Goal: Find specific page/section: Find specific page/section

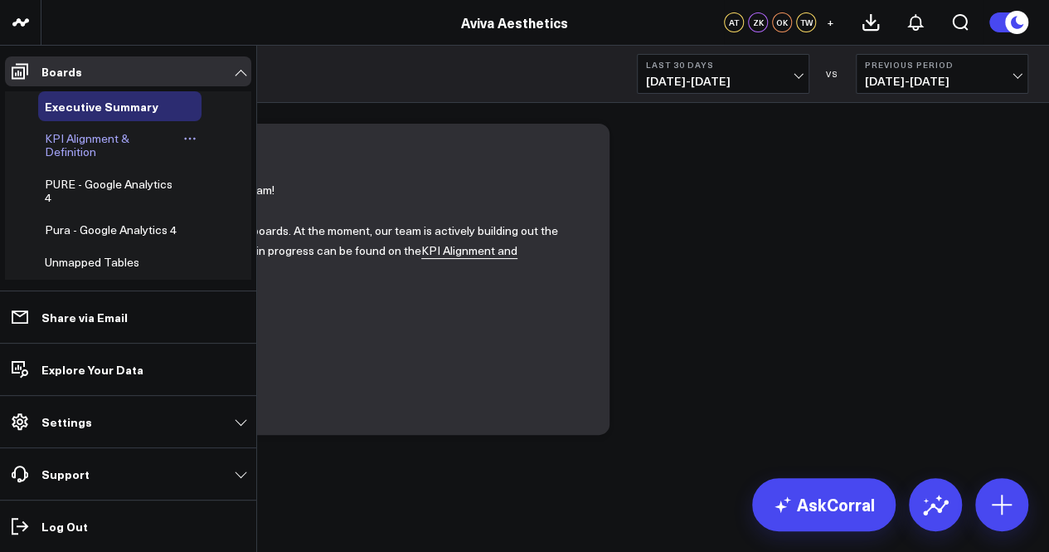
click at [98, 145] on span "KPI Alignment & Definition" at bounding box center [87, 144] width 85 height 29
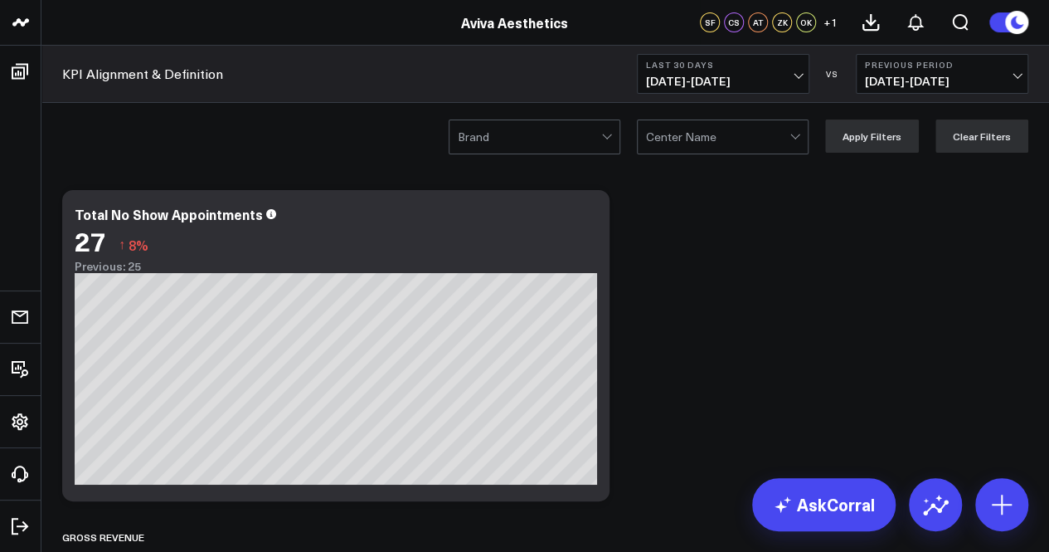
click at [508, 143] on div at bounding box center [529, 136] width 143 height 33
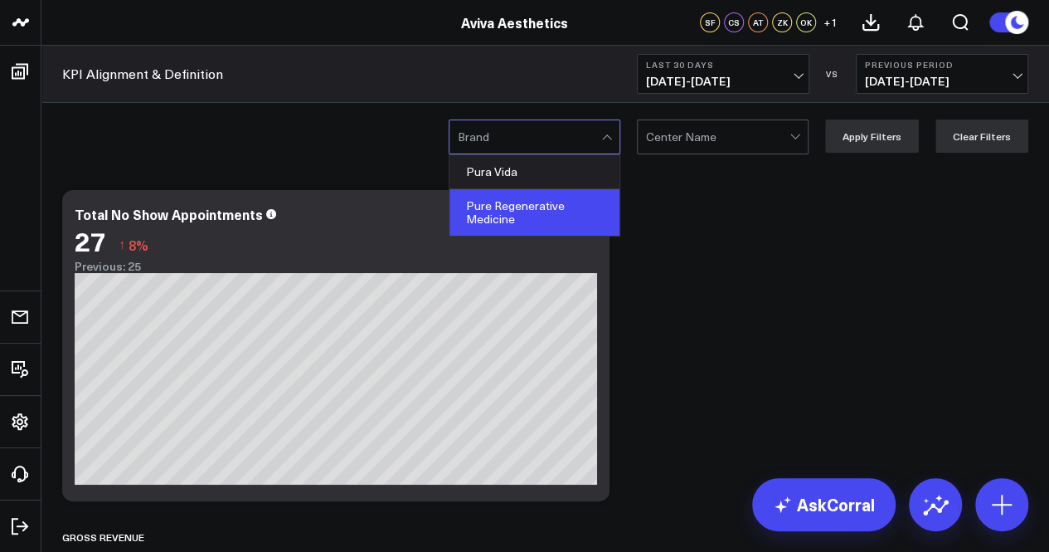
click at [506, 213] on div "Pure Regenerative Medicine" at bounding box center [535, 212] width 170 height 46
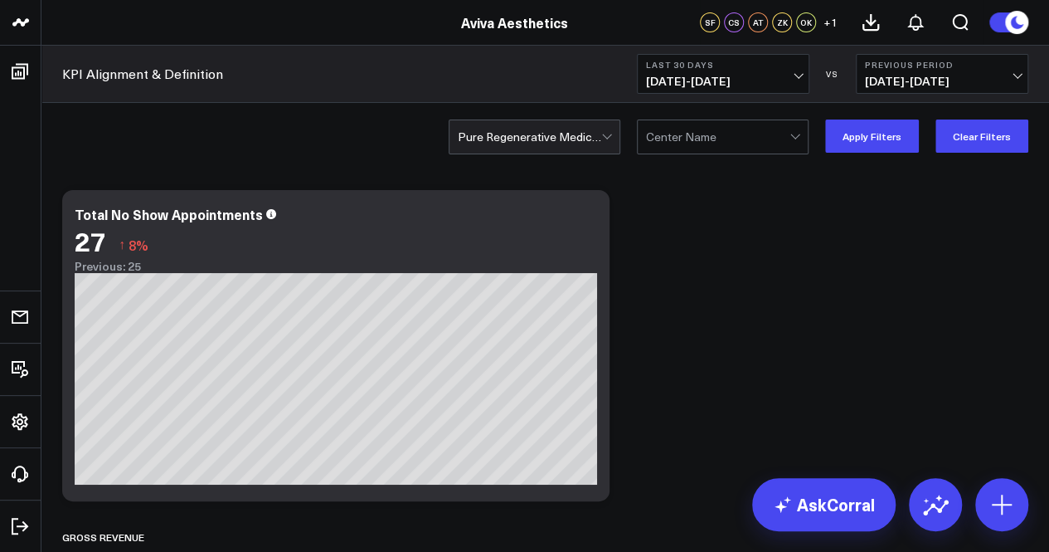
click at [737, 143] on div at bounding box center [717, 136] width 143 height 33
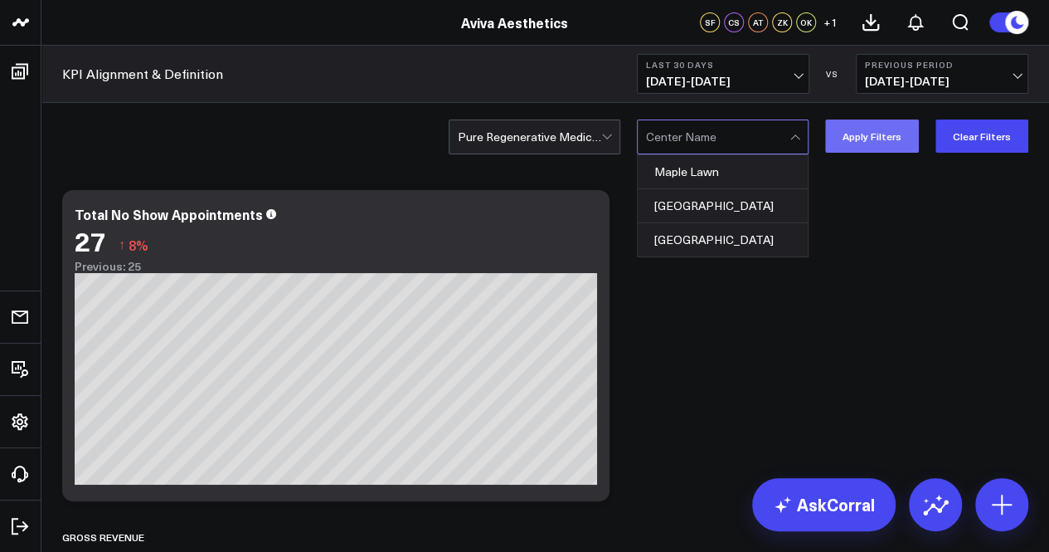
click at [887, 142] on button "Apply Filters" at bounding box center [872, 135] width 94 height 33
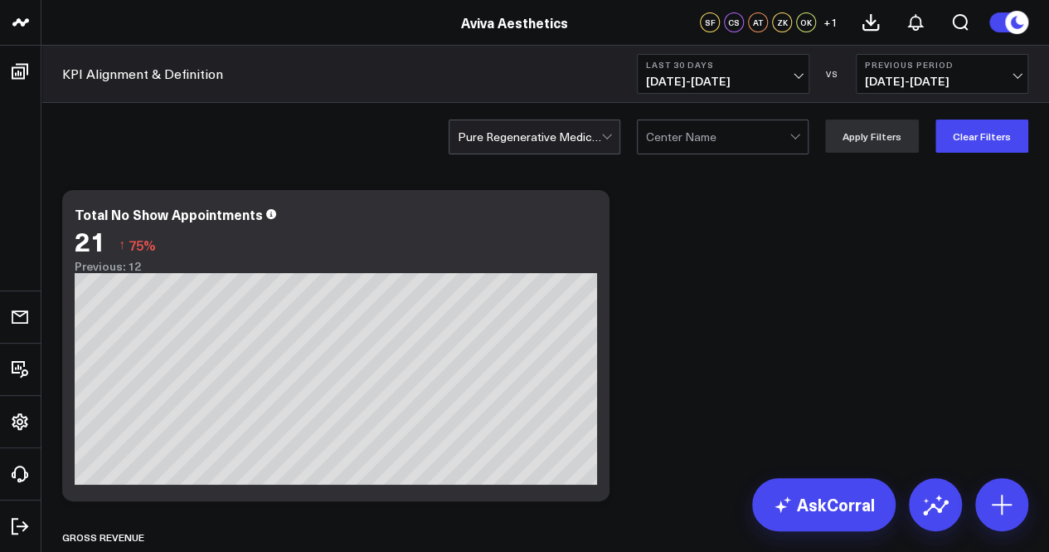
click at [765, 121] on div at bounding box center [717, 136] width 143 height 33
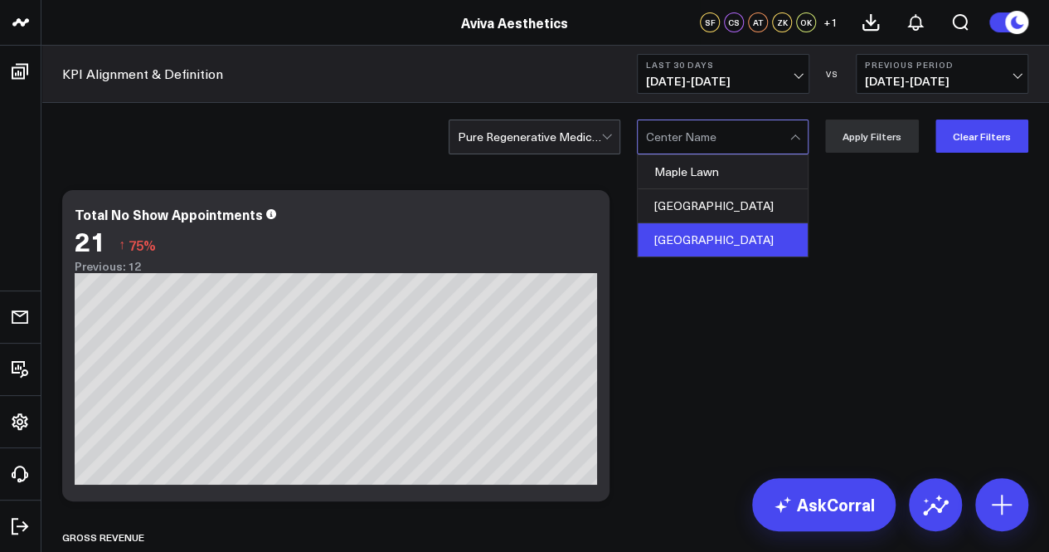
click at [726, 231] on div "[GEOGRAPHIC_DATA]" at bounding box center [723, 239] width 170 height 33
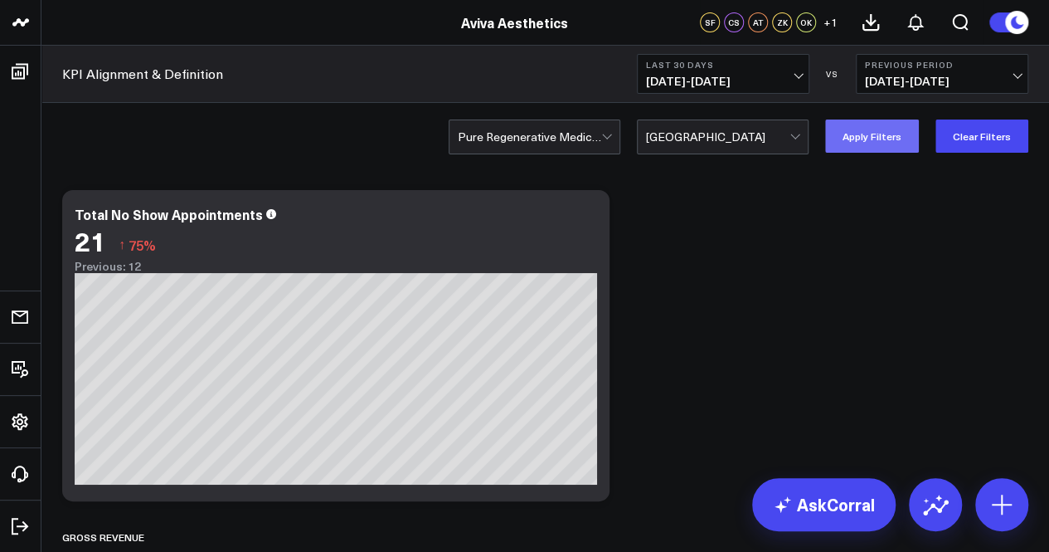
click at [842, 145] on button "Apply Filters" at bounding box center [872, 135] width 94 height 33
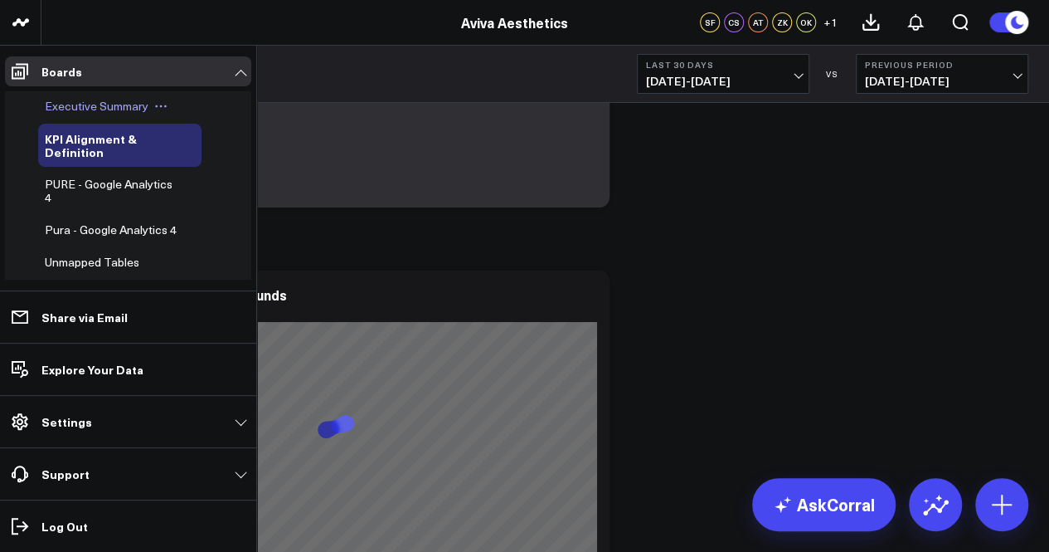
click at [85, 105] on span "Executive Summary" at bounding box center [97, 106] width 104 height 16
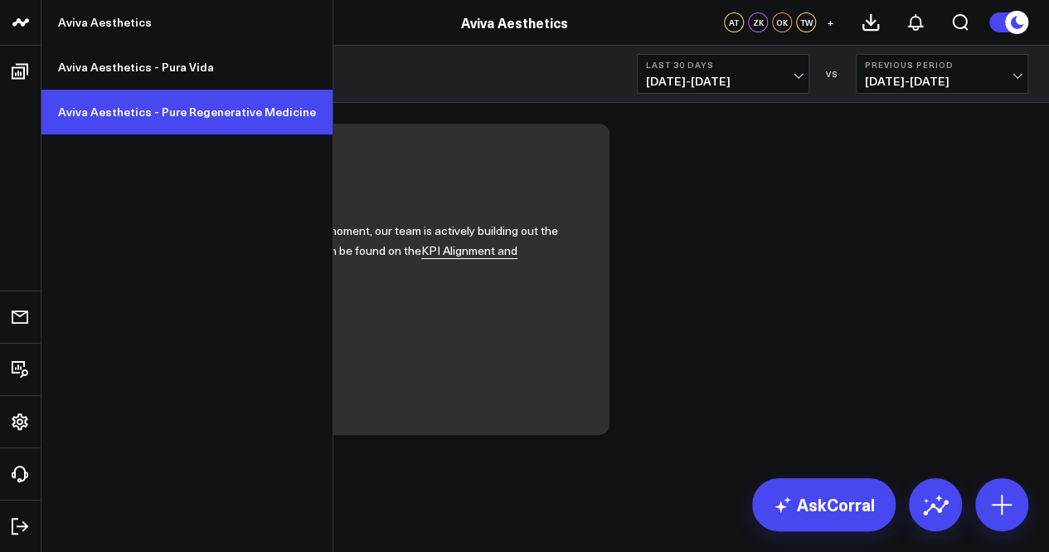
click at [107, 101] on link "Aviva Aesthetics - Pure Regenerative Medicine" at bounding box center [186, 112] width 291 height 45
